Goal: Transaction & Acquisition: Purchase product/service

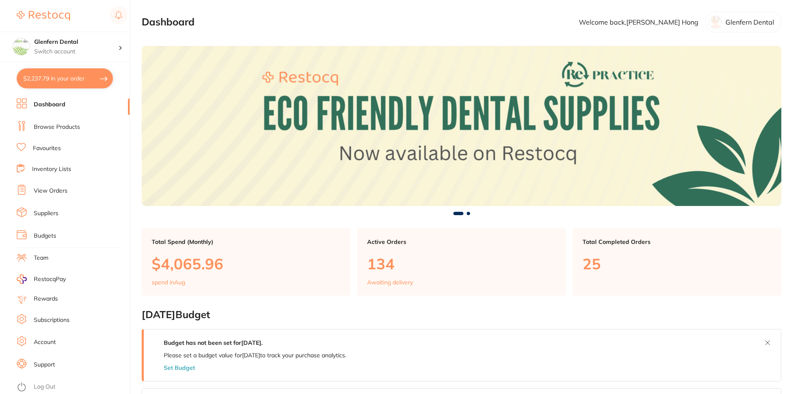
drag, startPoint x: 58, startPoint y: 126, endPoint x: 118, endPoint y: 78, distance: 77.4
click at [58, 126] on link "Browse Products" at bounding box center [57, 127] width 46 height 8
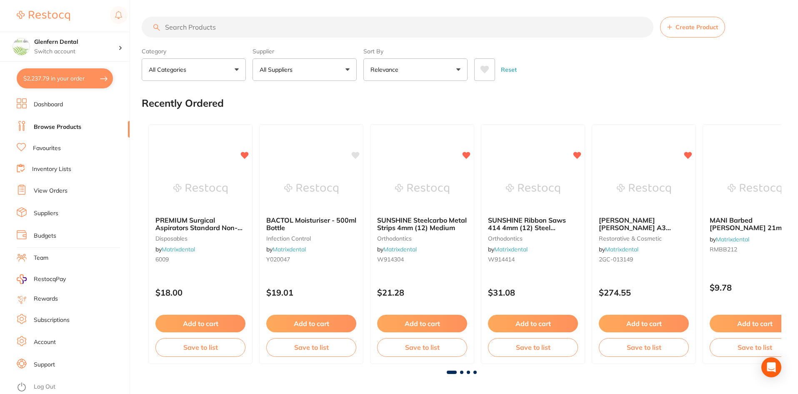
click at [185, 27] on input "search" at bounding box center [398, 27] width 512 height 21
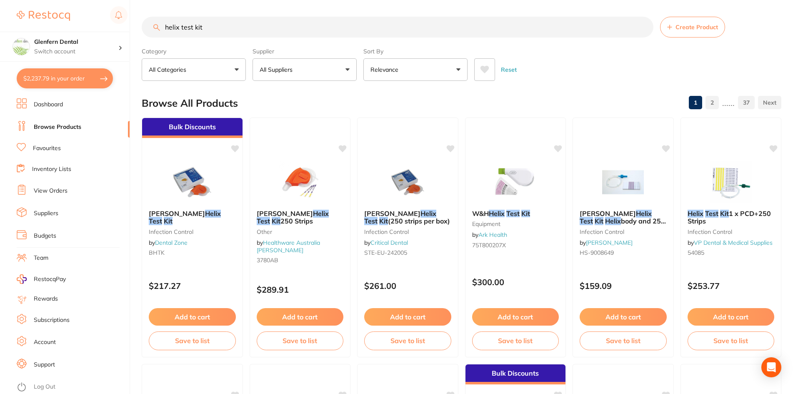
click at [351, 69] on button "All Suppliers" at bounding box center [305, 69] width 104 height 23
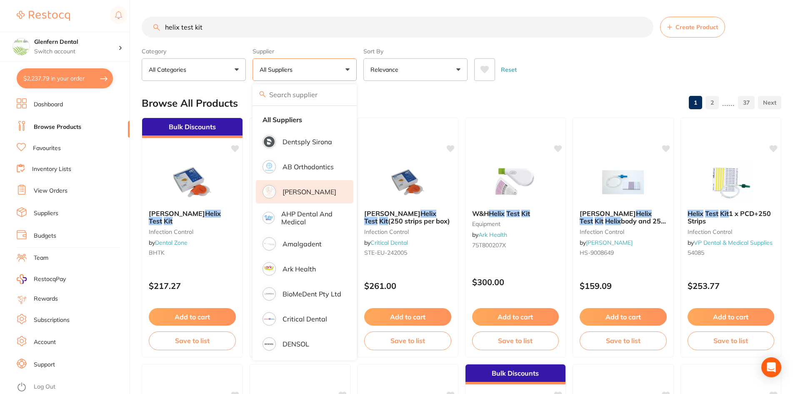
click at [300, 189] on p "[PERSON_NAME]" at bounding box center [310, 192] width 54 height 8
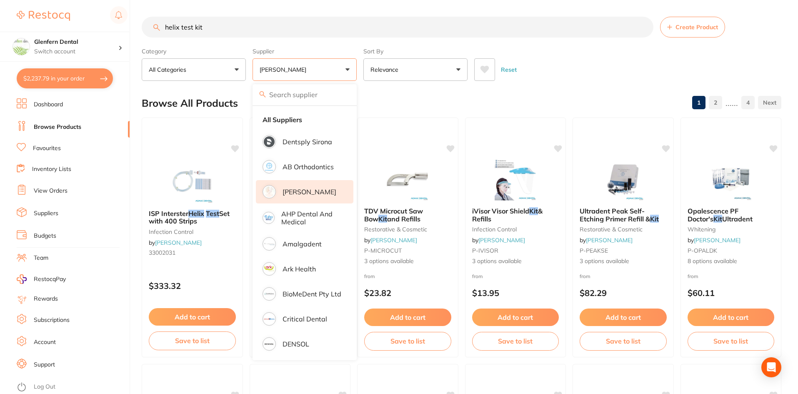
click at [163, 28] on input "helix test kit" at bounding box center [398, 27] width 512 height 21
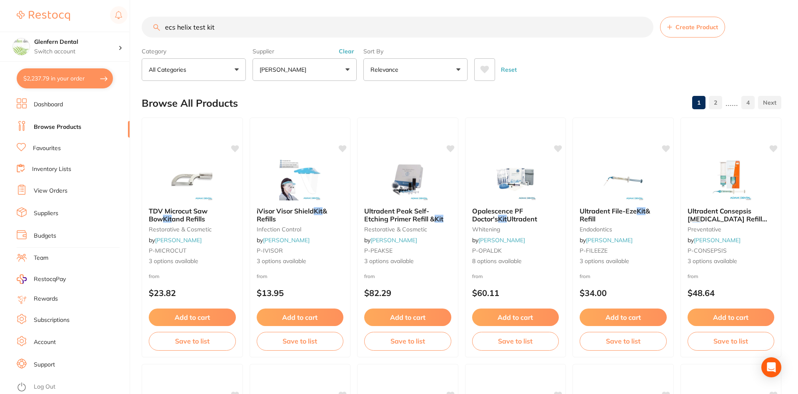
click at [251, 28] on input "ecs helix test kit" at bounding box center [398, 27] width 512 height 21
type input "e"
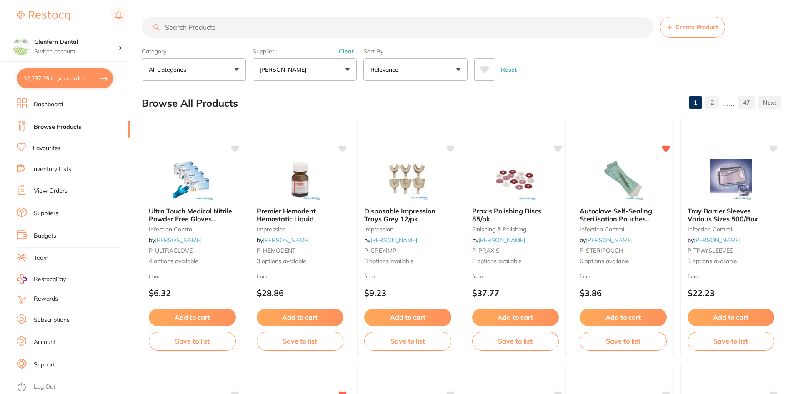
type input "f"
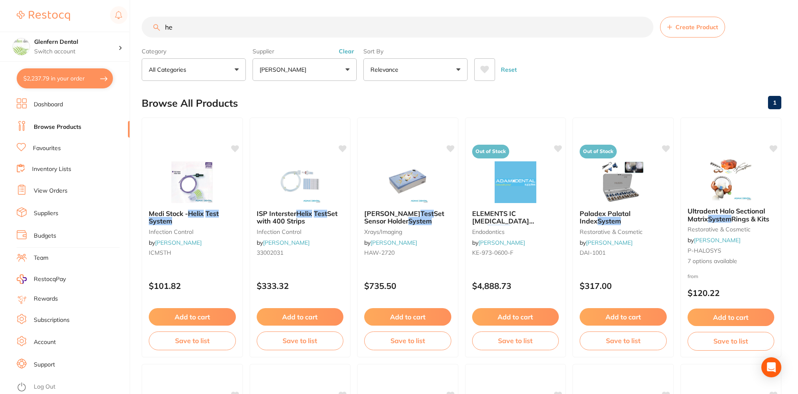
type input "h"
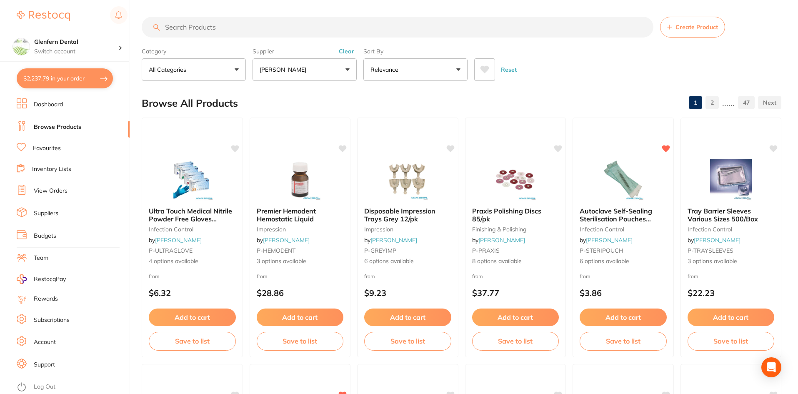
click at [212, 27] on input "search" at bounding box center [398, 27] width 512 height 21
paste input "ICMSTH"
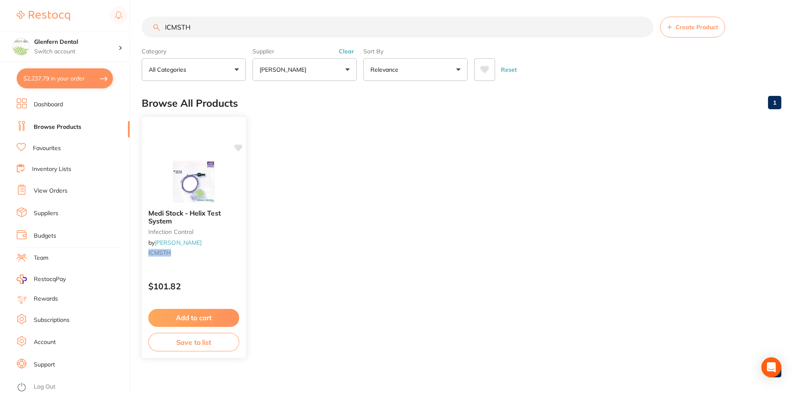
type input "ICMSTH"
click at [175, 220] on b "Medi Stock - Helix Test System" at bounding box center [193, 216] width 91 height 15
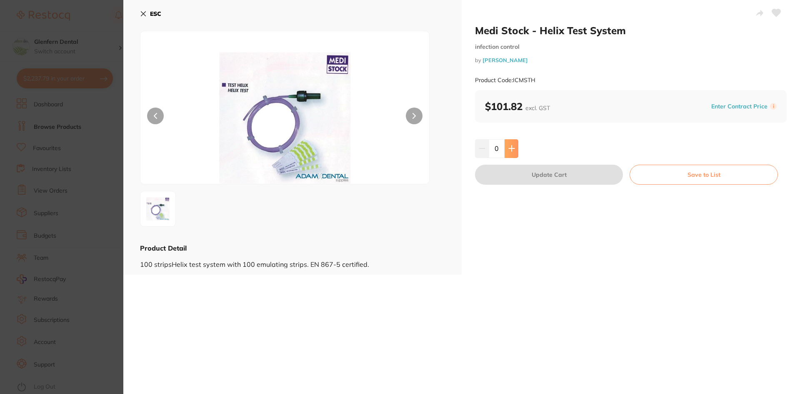
click at [512, 145] on icon at bounding box center [512, 148] width 7 height 7
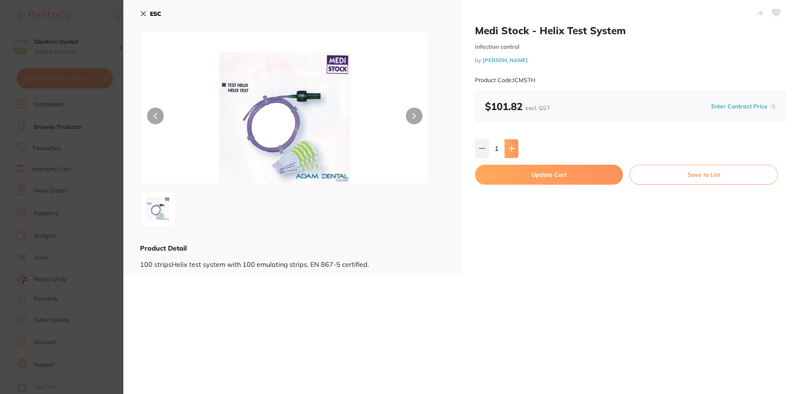
click at [512, 145] on icon at bounding box center [512, 148] width 7 height 7
type input "2"
click at [552, 175] on button "Update Cart" at bounding box center [549, 175] width 148 height 20
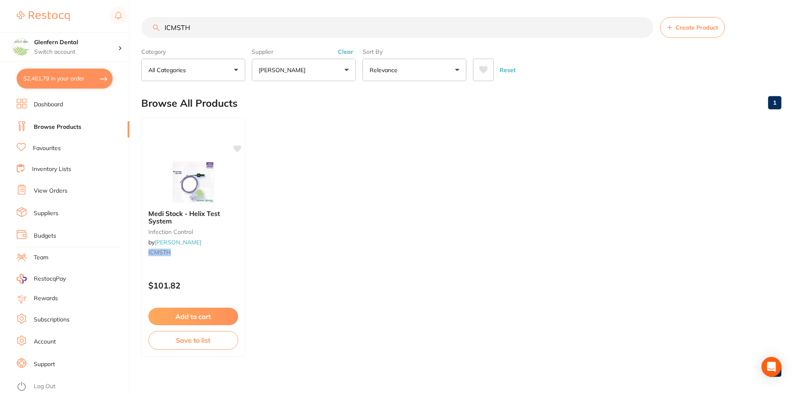
scroll to position [0, 0]
click at [238, 149] on icon at bounding box center [239, 147] width 8 height 7
click at [198, 30] on input "ICMSTH" at bounding box center [398, 26] width 512 height 21
type input "I"
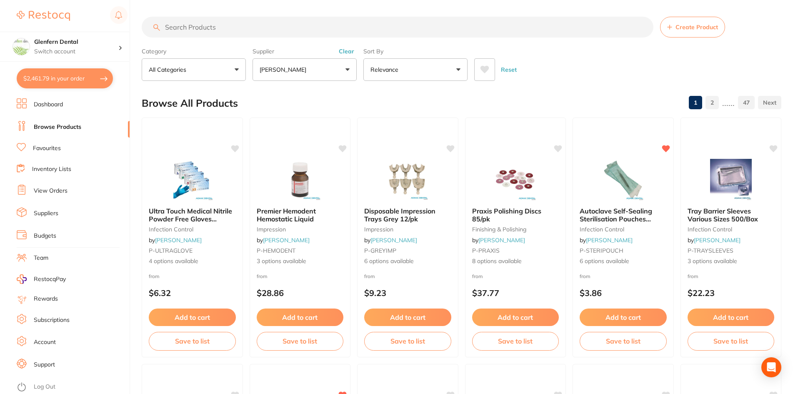
click at [65, 83] on button "$2,461.79 in your order" at bounding box center [65, 78] width 96 height 20
checkbox input "true"
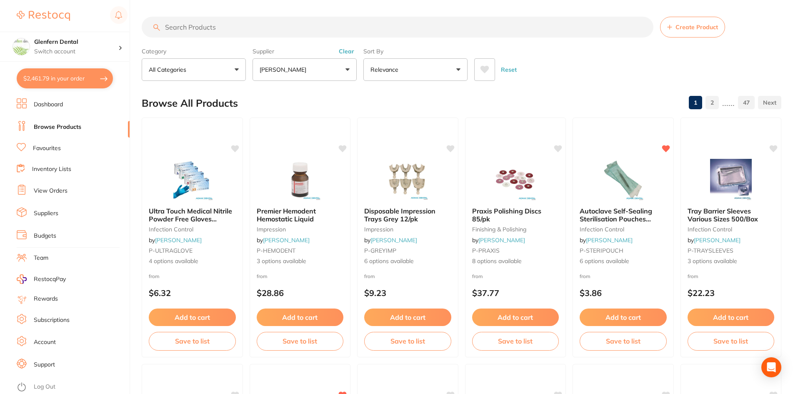
checkbox input "true"
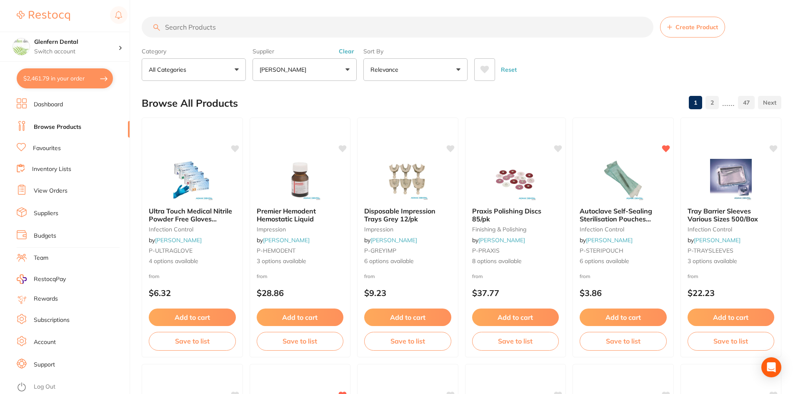
checkbox input "true"
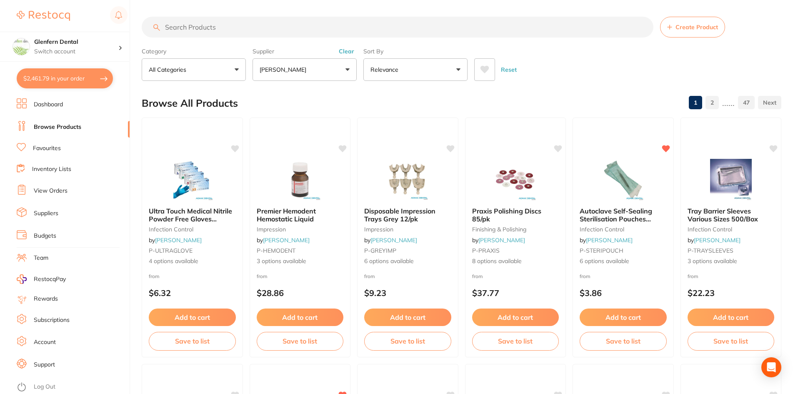
checkbox input "true"
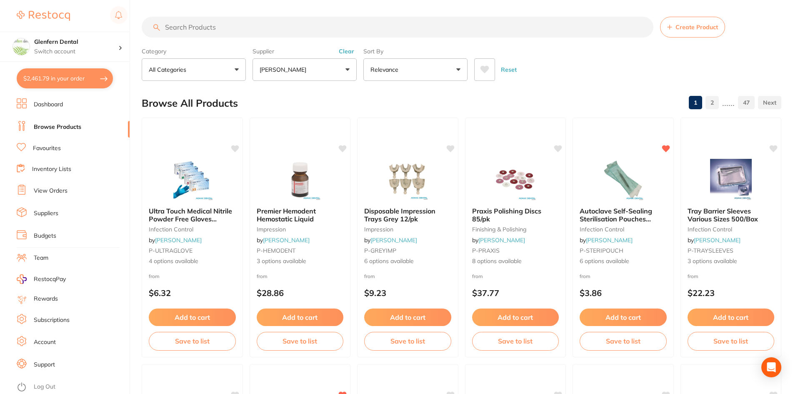
checkbox input "true"
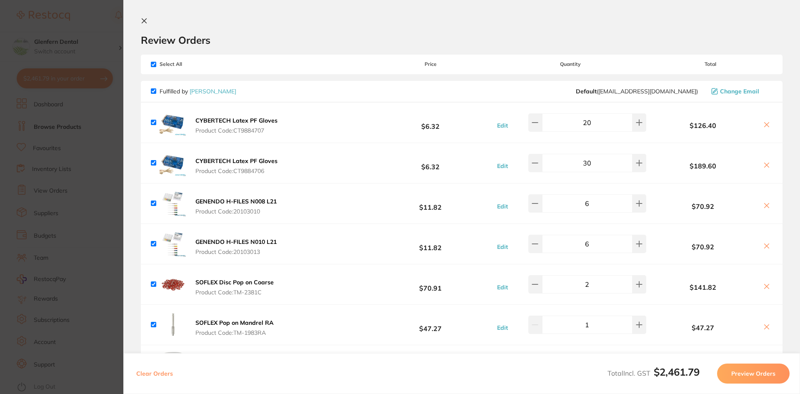
click at [145, 23] on icon at bounding box center [144, 21] width 5 height 5
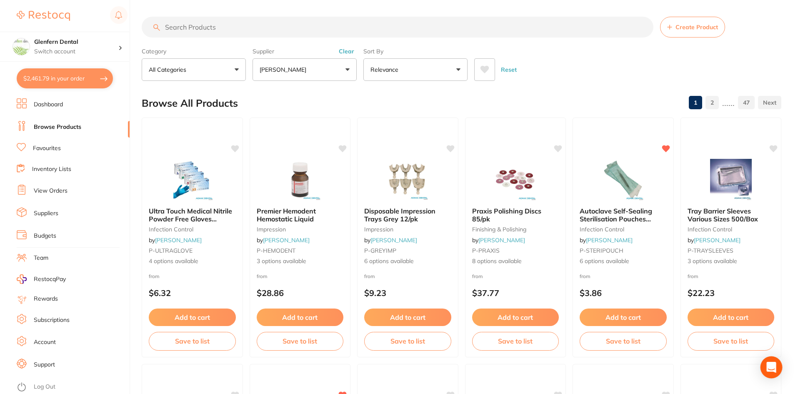
click at [771, 369] on icon "Open Intercom Messenger" at bounding box center [772, 367] width 10 height 11
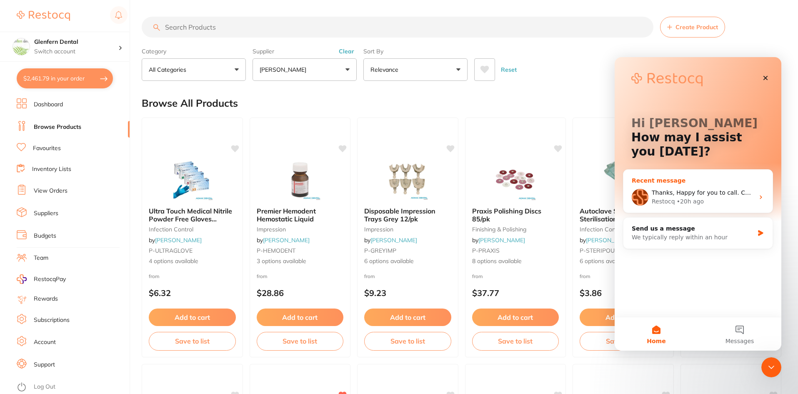
click at [697, 194] on span "Thanks, Happy for you to call. Cheers Bec" at bounding box center [713, 192] width 122 height 7
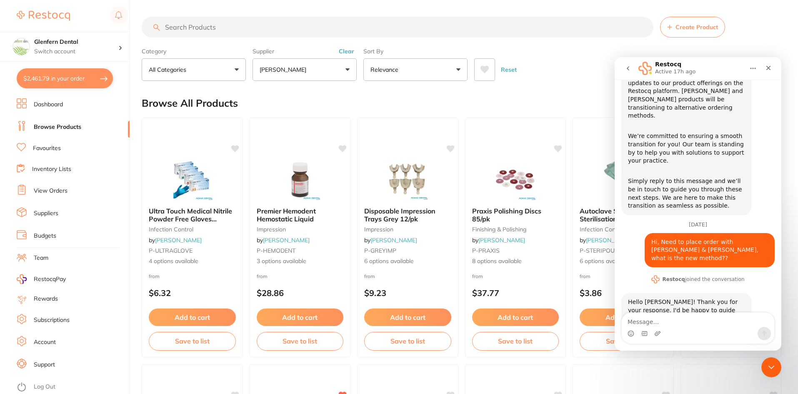
scroll to position [105, 0]
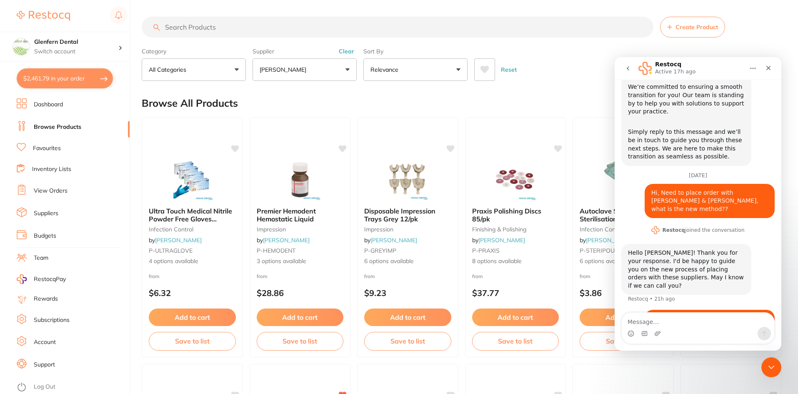
click at [586, 63] on div "Reset" at bounding box center [624, 66] width 301 height 29
click at [769, 69] on icon "Close" at bounding box center [769, 68] width 5 height 5
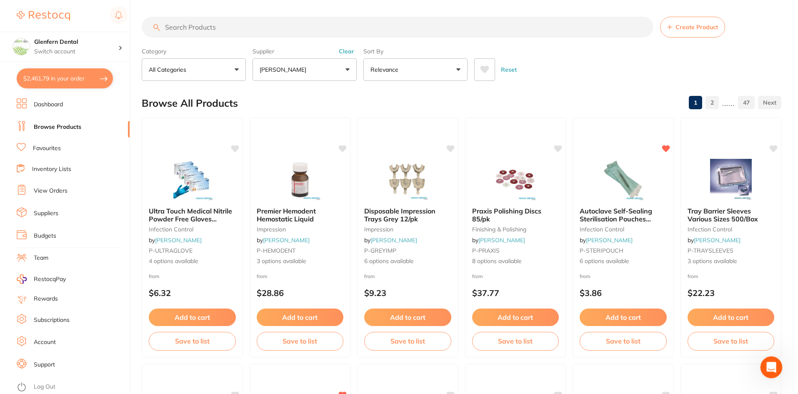
click at [760, 362] on div "Open Intercom Messenger" at bounding box center [771, 366] width 28 height 28
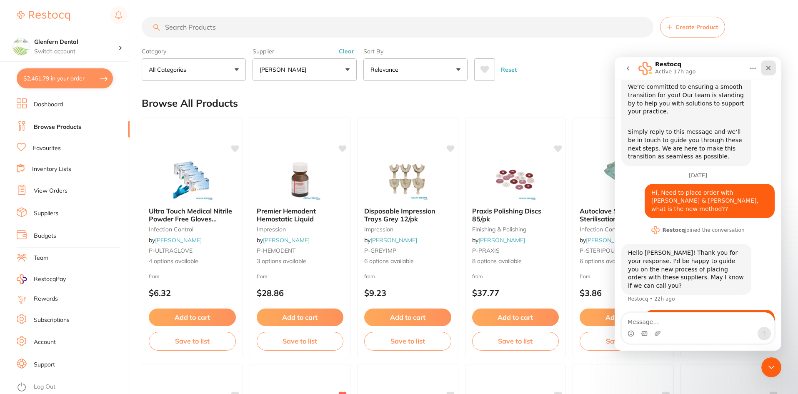
click at [767, 68] on icon "Close" at bounding box center [768, 68] width 7 height 7
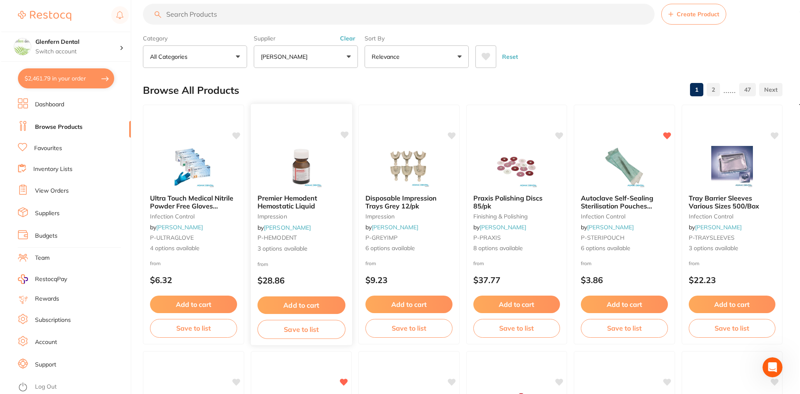
scroll to position [0, 0]
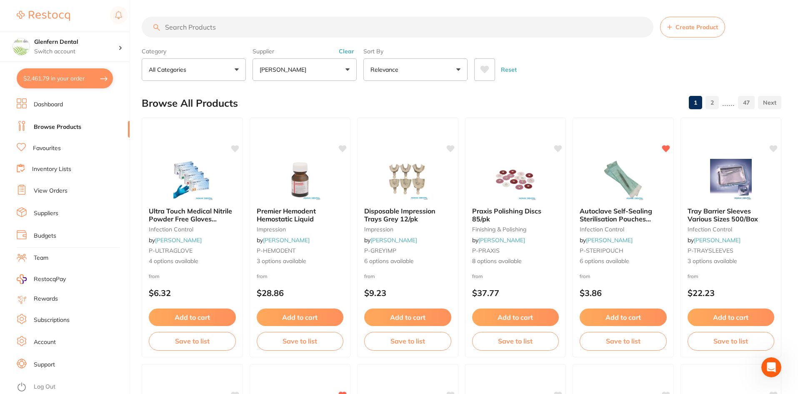
click at [66, 81] on button "$2,461.79 in your order" at bounding box center [65, 78] width 96 height 20
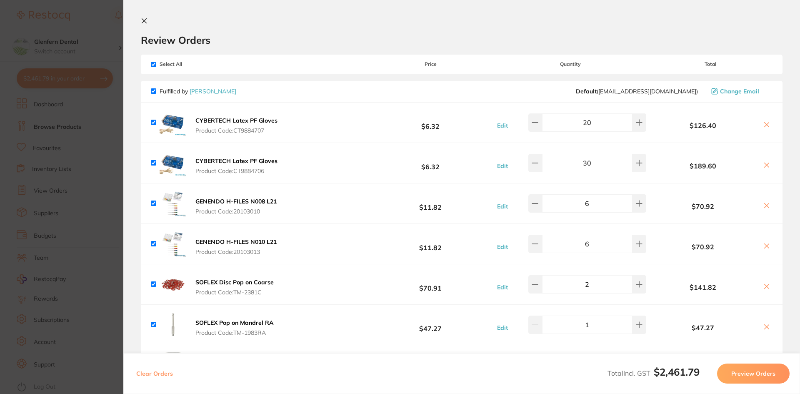
click at [754, 371] on button "Preview Orders" at bounding box center [753, 373] width 73 height 20
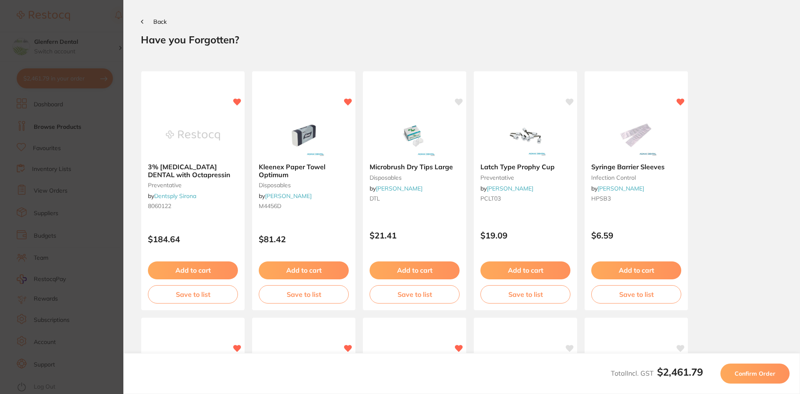
click at [159, 21] on span "Back" at bounding box center [159, 22] width 13 height 8
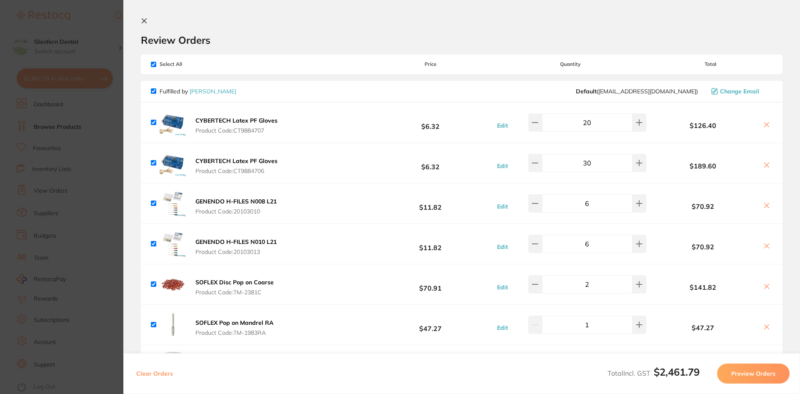
click at [143, 19] on icon at bounding box center [144, 21] width 7 height 7
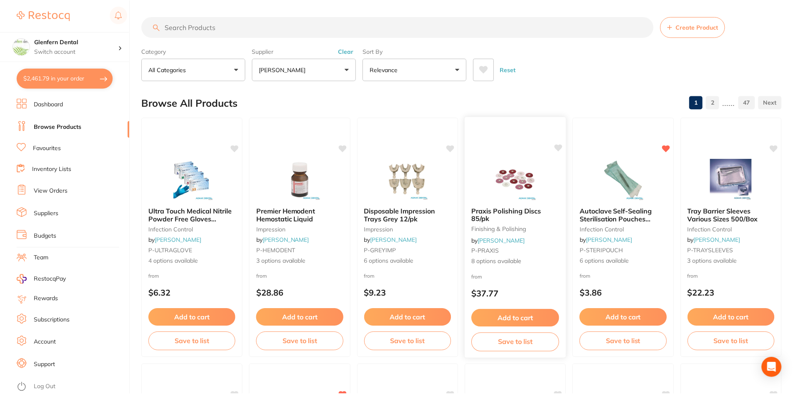
scroll to position [1, 0]
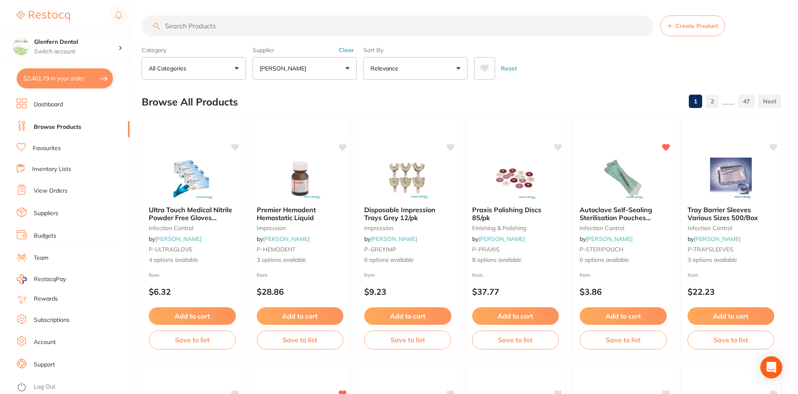
click at [770, 371] on icon "Open Intercom Messenger" at bounding box center [771, 367] width 11 height 11
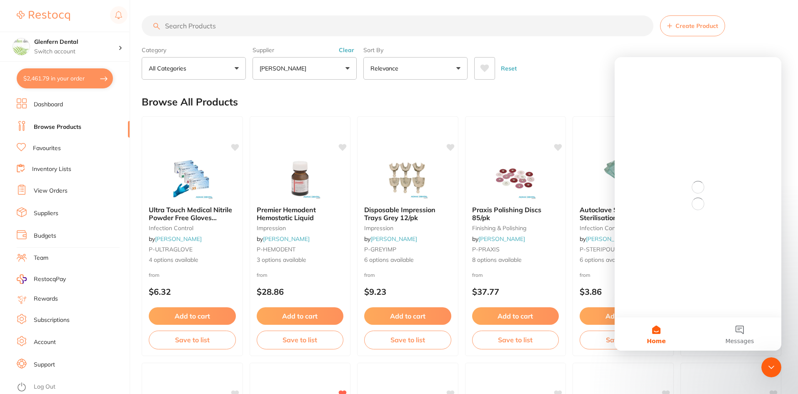
scroll to position [0, 0]
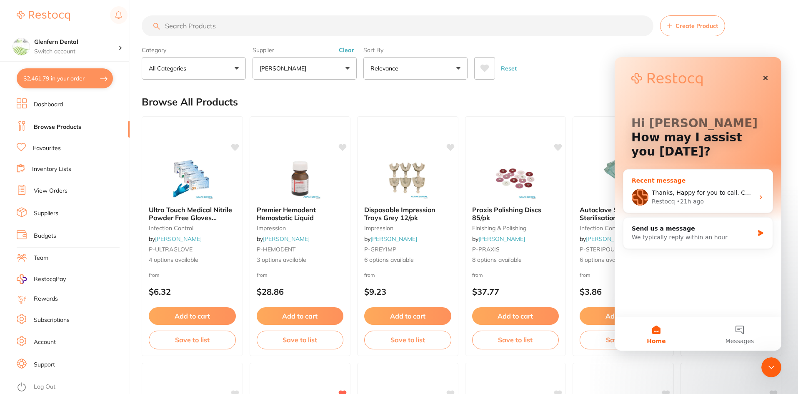
click at [677, 191] on span "Thanks, Happy for you to call. Cheers Bec" at bounding box center [713, 192] width 122 height 7
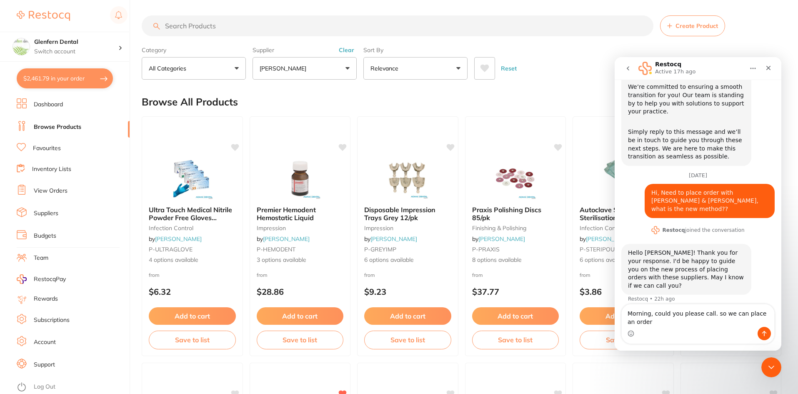
scroll to position [113, 0]
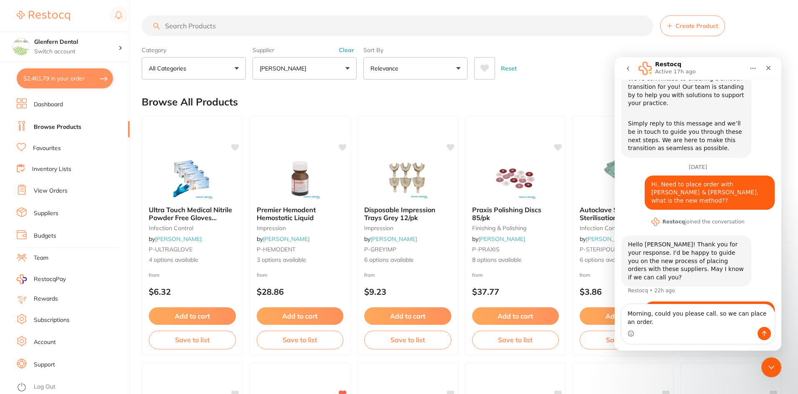
click at [707, 316] on textarea "Morning, could you please call. so we can place an order." at bounding box center [698, 315] width 153 height 23
click at [650, 325] on textarea "Morning, could you please call, so we can place an order." at bounding box center [698, 315] width 153 height 23
type textarea "Morning, could you please call, so we can place an order. Thanks"
click at [764, 332] on icon "Send a message…" at bounding box center [764, 333] width 5 height 5
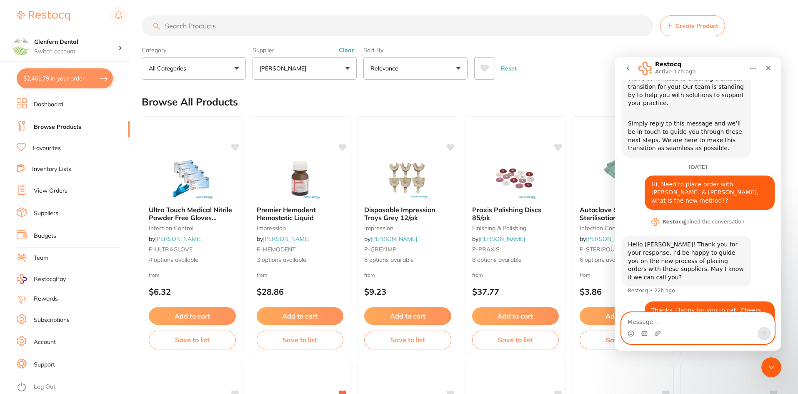
scroll to position [149, 0]
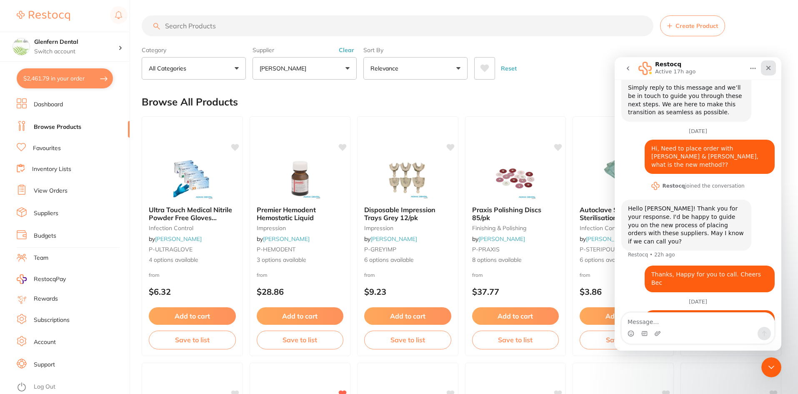
click at [768, 68] on icon "Close" at bounding box center [769, 68] width 5 height 5
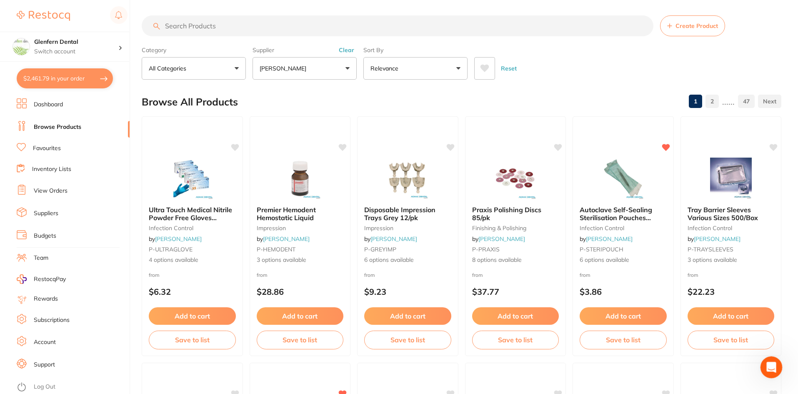
click at [777, 370] on div "Open Intercom Messenger" at bounding box center [771, 366] width 28 height 28
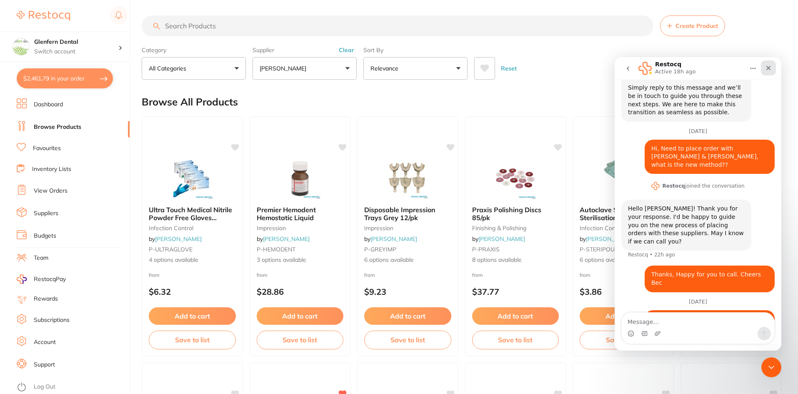
click at [767, 70] on icon "Close" at bounding box center [769, 68] width 5 height 5
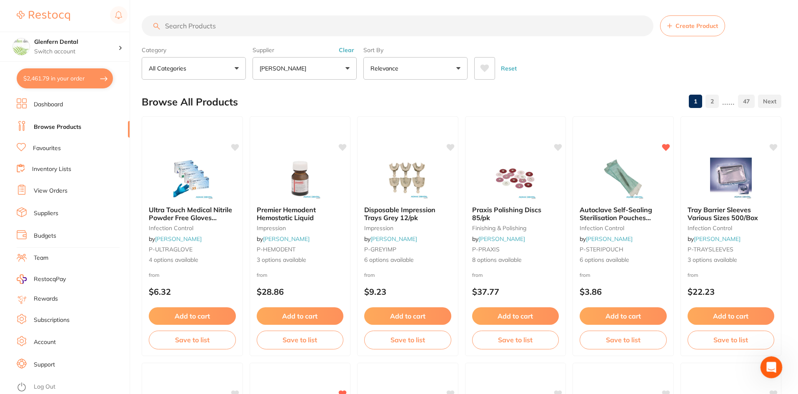
click at [775, 370] on div "Open Intercom Messenger" at bounding box center [771, 366] width 28 height 28
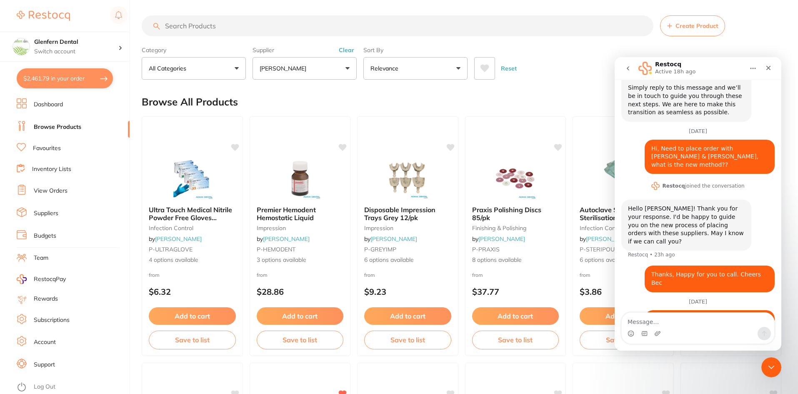
click at [604, 33] on input "search" at bounding box center [398, 25] width 512 height 21
click at [768, 68] on icon "Close" at bounding box center [769, 68] width 5 height 5
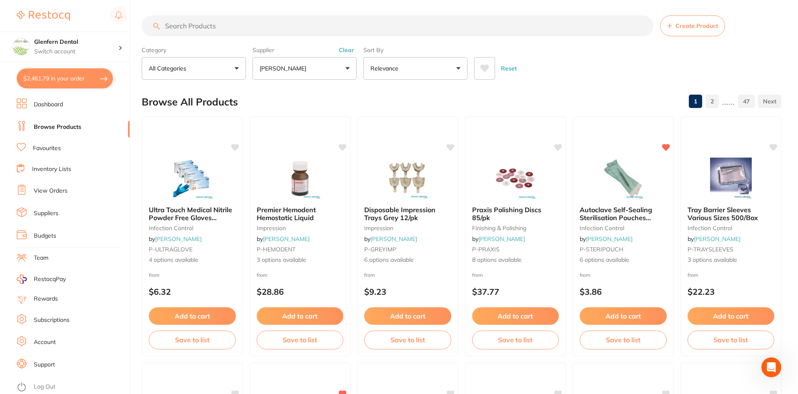
click at [75, 78] on button "$2,461.79 in your order" at bounding box center [65, 78] width 96 height 20
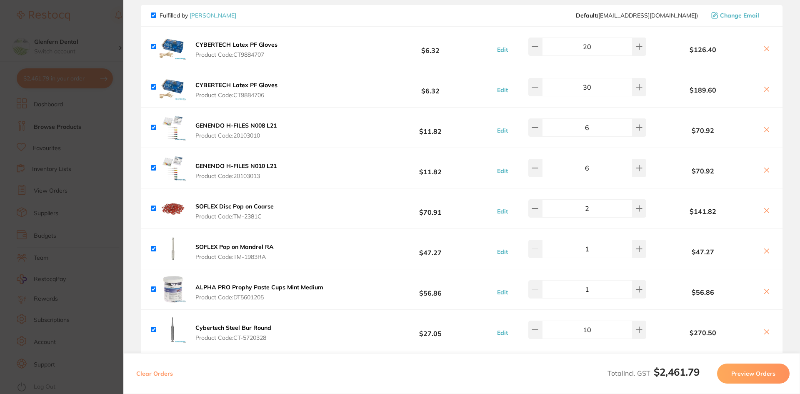
scroll to position [0, 0]
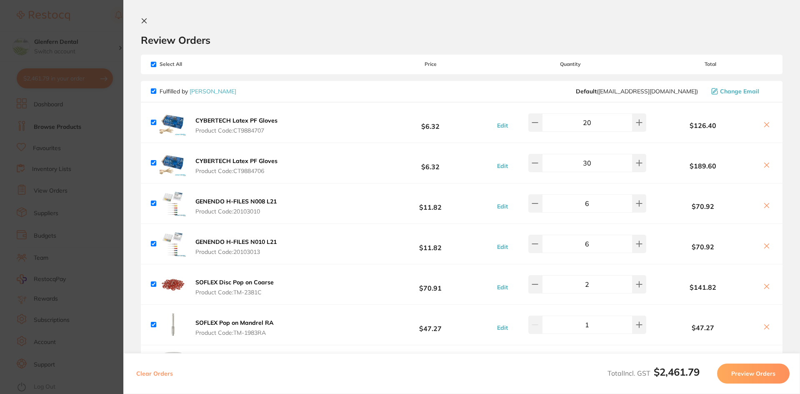
click at [754, 372] on button "Preview Orders" at bounding box center [753, 373] width 73 height 20
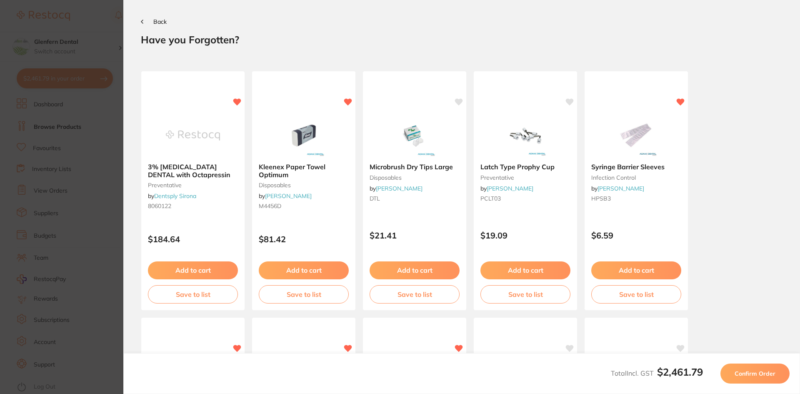
click at [765, 374] on span "Confirm Order" at bounding box center [755, 374] width 41 height 8
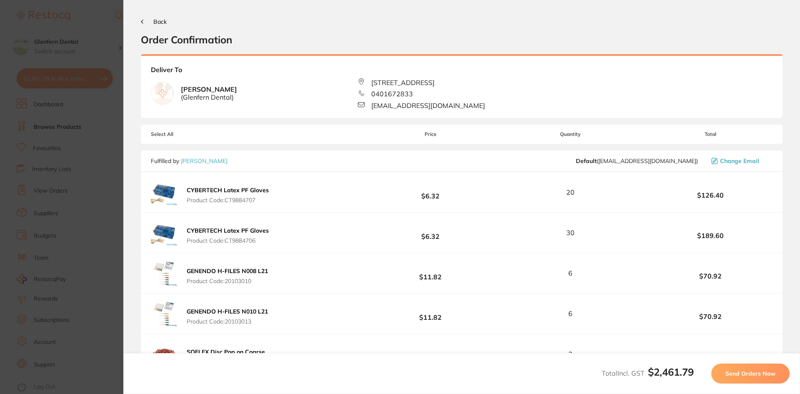
click at [773, 26] on div "Back Order Confirmation" at bounding box center [462, 32] width 642 height 28
click at [313, 22] on div "Back Order Confirmation" at bounding box center [462, 32] width 642 height 28
click at [751, 374] on span "Send Orders Now" at bounding box center [751, 374] width 50 height 8
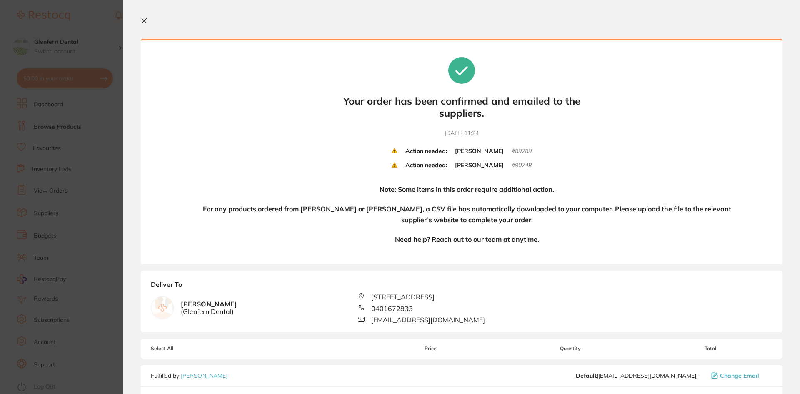
click at [145, 22] on icon at bounding box center [144, 21] width 5 height 5
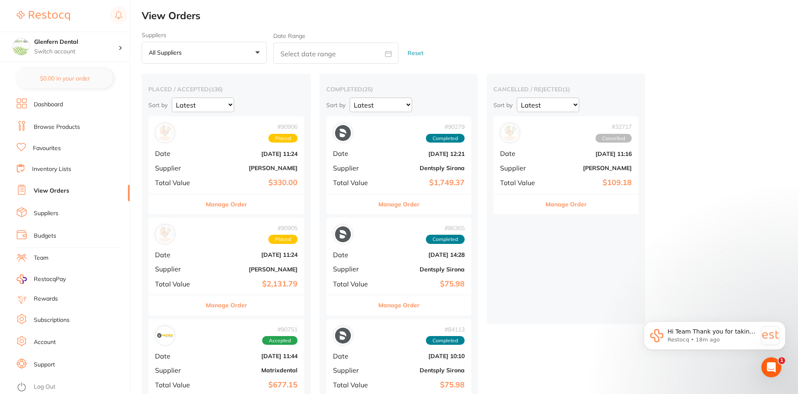
click at [63, 125] on link "Browse Products" at bounding box center [57, 127] width 46 height 8
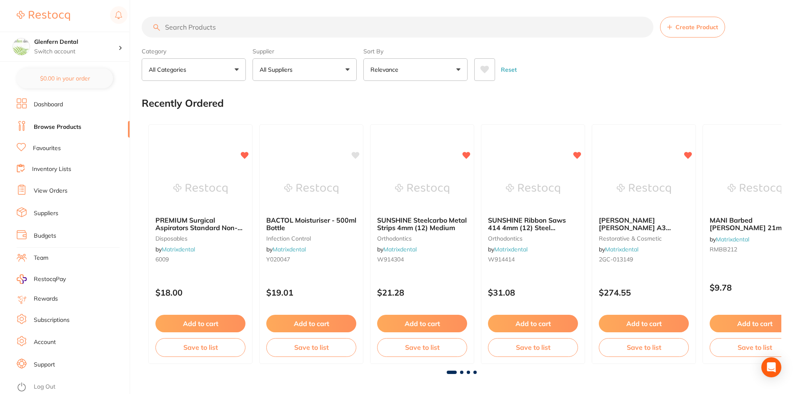
click at [49, 190] on link "View Orders" at bounding box center [51, 191] width 34 height 8
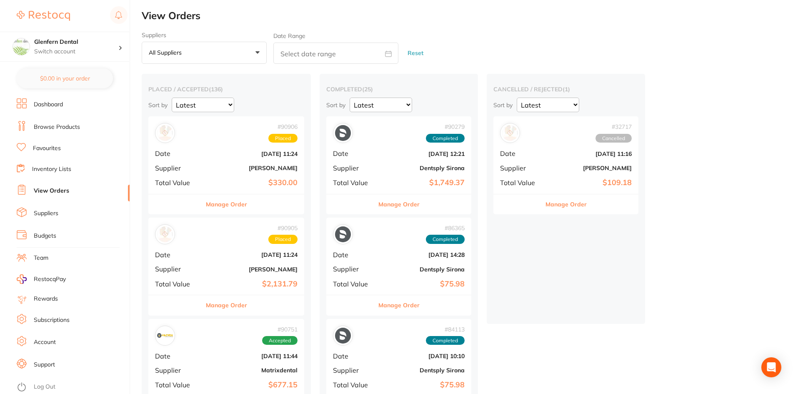
click at [222, 206] on button "Manage Order" at bounding box center [226, 204] width 41 height 20
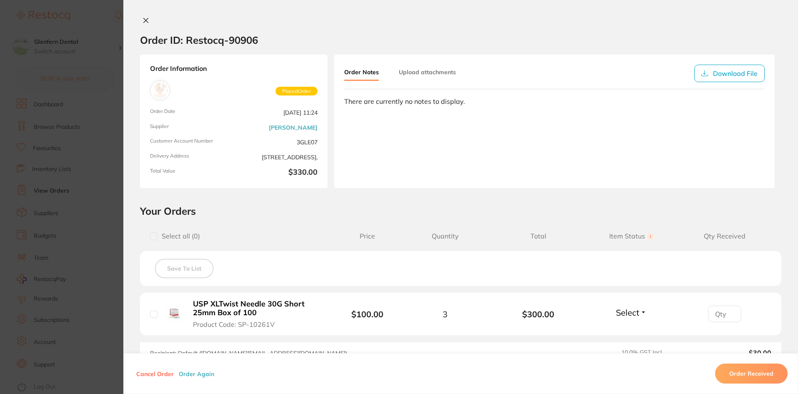
click at [143, 22] on icon at bounding box center [146, 20] width 7 height 7
